Goal: Task Accomplishment & Management: Use online tool/utility

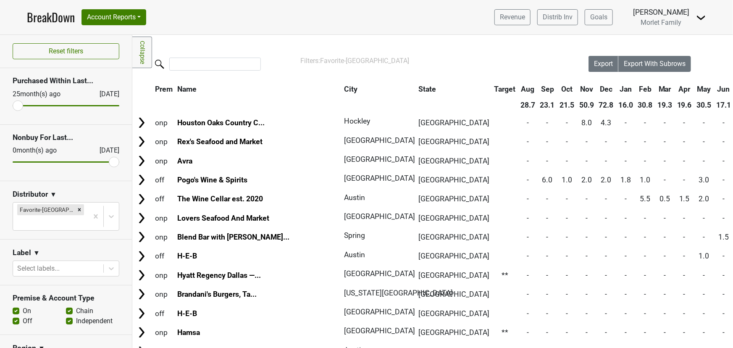
click at [35, 14] on link "BreakDown" at bounding box center [51, 17] width 48 height 18
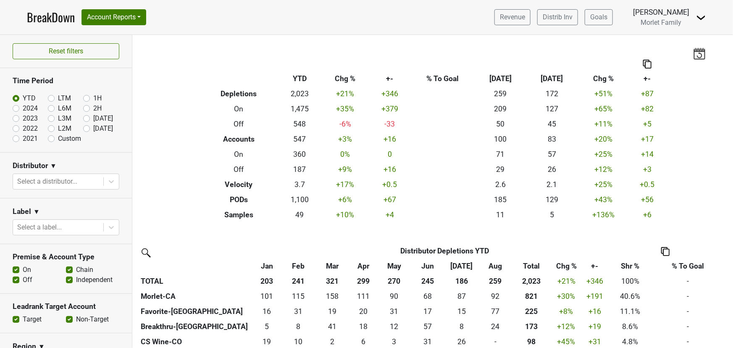
click at [23, 107] on label "2024" at bounding box center [30, 108] width 15 height 10
click at [14, 107] on input "2024" at bounding box center [30, 107] width 34 height 8
radio input "true"
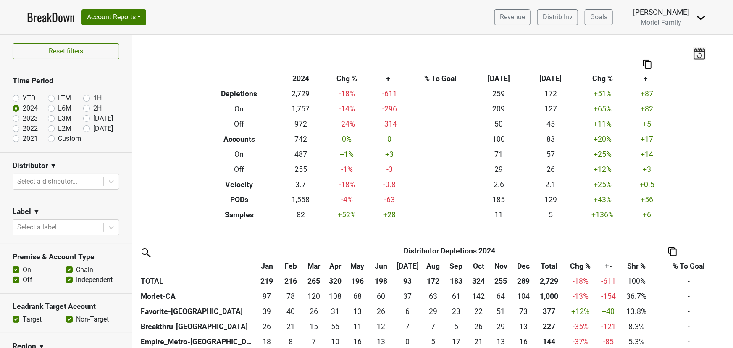
click at [23, 97] on label "YTD" at bounding box center [29, 98] width 13 height 10
click at [17, 97] on input "YTD" at bounding box center [30, 97] width 34 height 8
radio input "true"
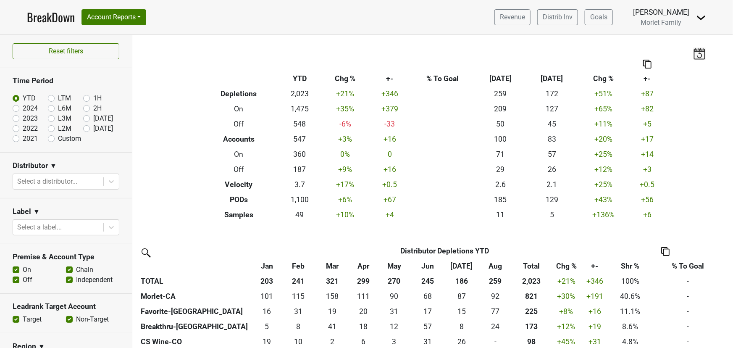
click at [23, 117] on label "2023" at bounding box center [30, 118] width 15 height 10
click at [15, 117] on input "2023" at bounding box center [30, 117] width 34 height 8
radio input "true"
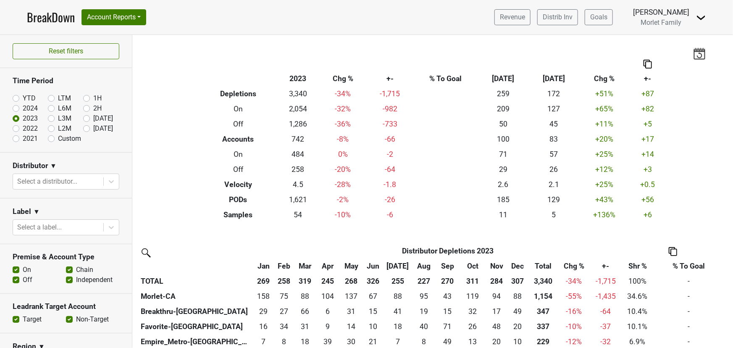
click at [23, 127] on label "2022" at bounding box center [30, 129] width 15 height 10
click at [13, 127] on input "2022" at bounding box center [30, 128] width 34 height 8
radio input "true"
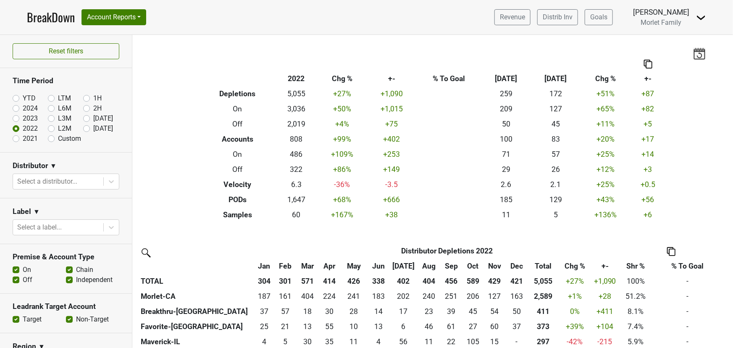
click at [23, 97] on label "YTD" at bounding box center [29, 98] width 13 height 10
click at [14, 97] on input "YTD" at bounding box center [30, 97] width 34 height 8
radio input "true"
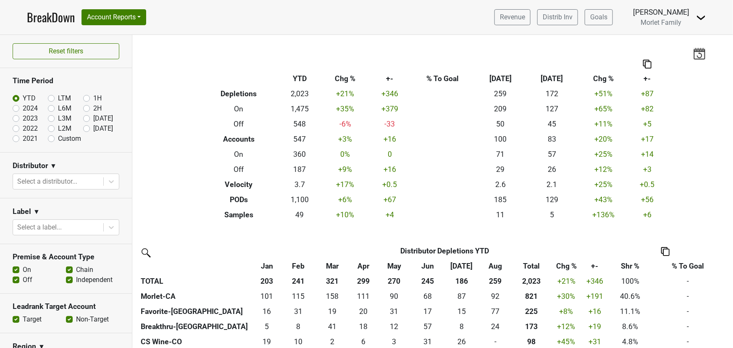
click at [23, 107] on label "2024" at bounding box center [30, 108] width 15 height 10
click at [16, 107] on input "2024" at bounding box center [30, 107] width 34 height 8
radio input "true"
